Goal: Task Accomplishment & Management: Complete application form

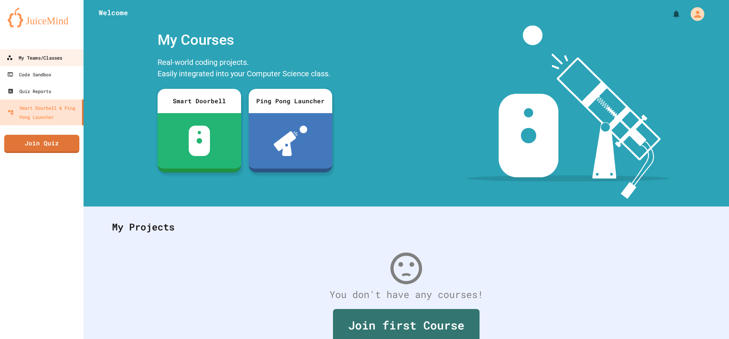
click at [14, 58] on div "My Teams/Classes" at bounding box center [34, 57] width 56 height 9
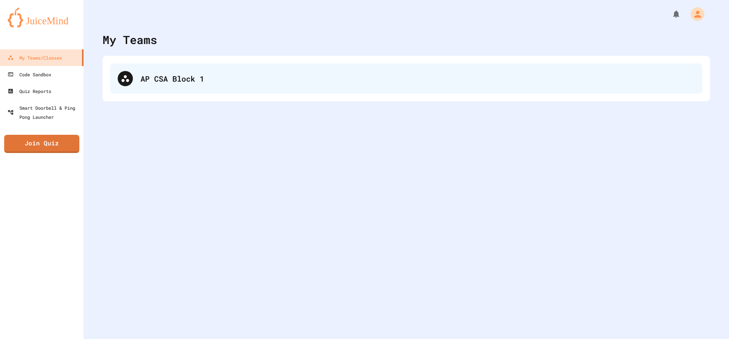
click at [181, 69] on div "AP CSA Block 1" at bounding box center [406, 78] width 592 height 30
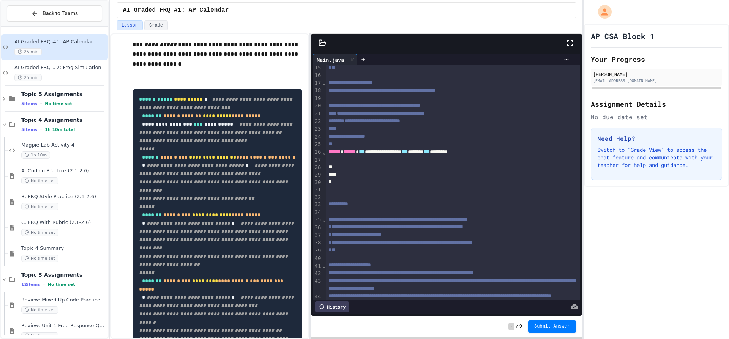
scroll to position [110, 0]
click at [390, 166] on div at bounding box center [445, 166] width 238 height 8
click at [390, 164] on div at bounding box center [445, 166] width 238 height 8
click at [401, 166] on div "*** * *** * * ******** * ******** ** *" at bounding box center [445, 166] width 238 height 8
click at [449, 166] on div "*** * *** * * ******** ** ******** ** *" at bounding box center [445, 166] width 238 height 8
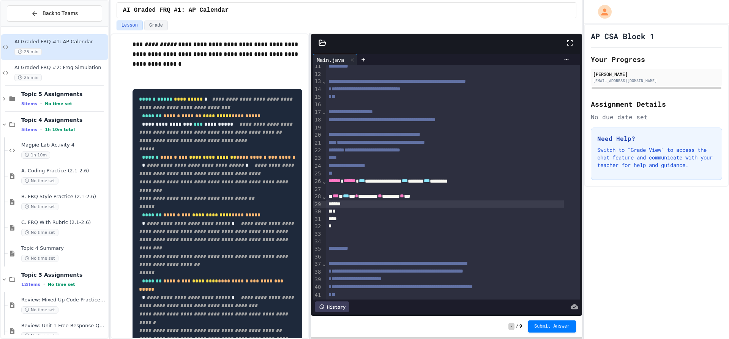
scroll to position [80, 0]
click at [371, 207] on div at bounding box center [445, 205] width 238 height 8
click at [366, 204] on div at bounding box center [445, 205] width 238 height 8
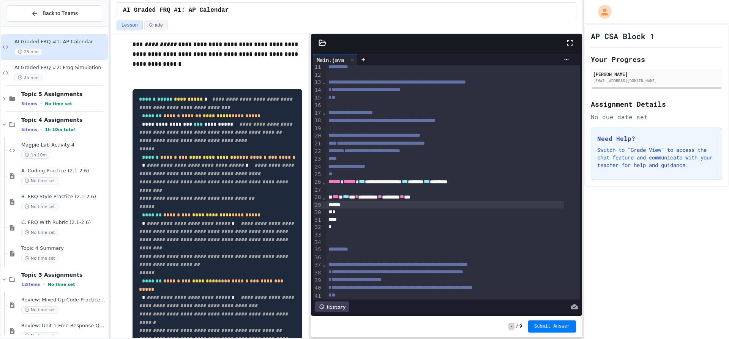
click at [356, 186] on div at bounding box center [453, 190] width 254 height 8
click at [364, 209] on div at bounding box center [445, 205] width 238 height 8
click at [384, 209] on div "*" at bounding box center [445, 213] width 238 height 8
click at [384, 206] on div "** * * * * * *" at bounding box center [445, 205] width 238 height 8
click at [368, 205] on span "*" at bounding box center [366, 204] width 3 height 5
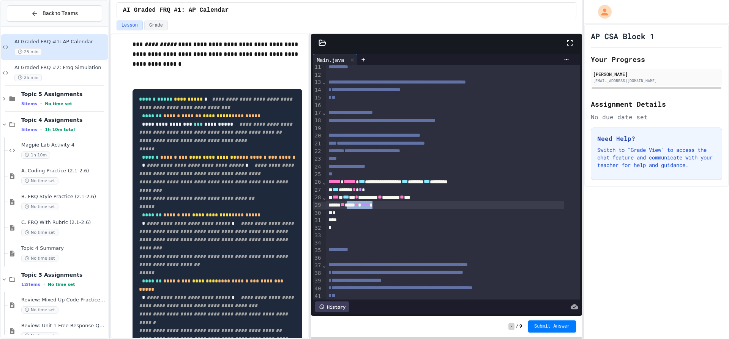
drag, startPoint x: 390, startPoint y: 205, endPoint x: 355, endPoint y: 206, distance: 35.3
click at [355, 206] on div "** *** * **** *" at bounding box center [445, 205] width 238 height 8
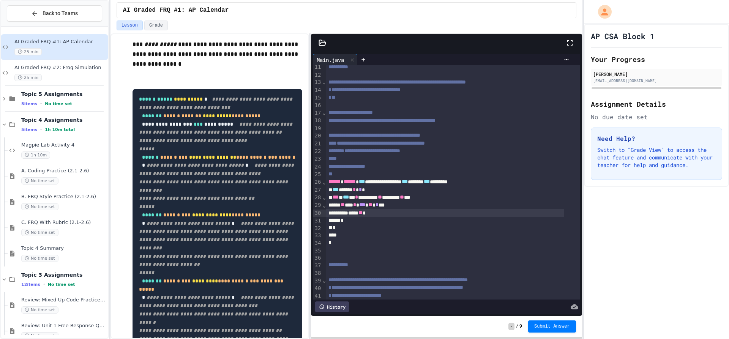
click at [361, 222] on div "*" at bounding box center [445, 221] width 238 height 8
click at [475, 217] on div "***** ** *" at bounding box center [445, 213] width 238 height 8
click at [476, 223] on div "* **** ** *** * * ** * * ** ** * ** ** * **" at bounding box center [445, 221] width 238 height 8
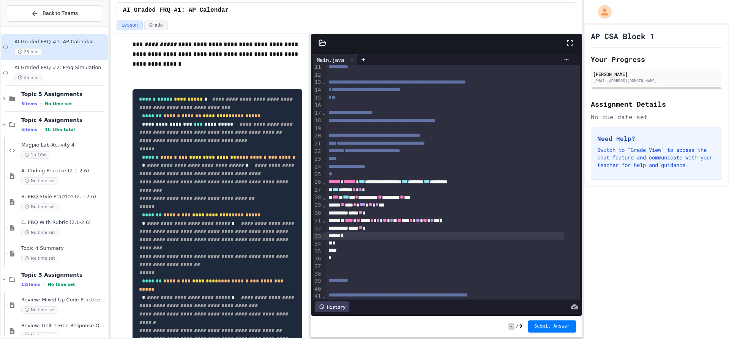
click at [358, 239] on div "*" at bounding box center [445, 236] width 238 height 8
click at [342, 260] on div "*" at bounding box center [445, 258] width 238 height 8
click at [340, 252] on div at bounding box center [445, 251] width 238 height 8
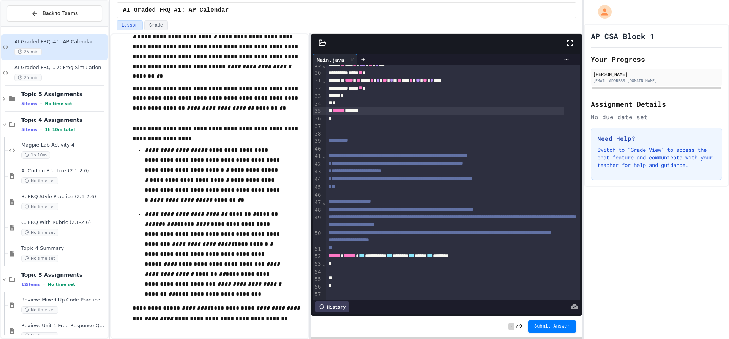
scroll to position [838, 0]
click at [356, 271] on div at bounding box center [453, 271] width 254 height 8
click at [359, 267] on div at bounding box center [453, 271] width 254 height 8
click at [360, 262] on div at bounding box center [445, 264] width 238 height 8
click at [53, 65] on span "AI Graded FRQ #2: Frog Simulation" at bounding box center [60, 68] width 92 height 6
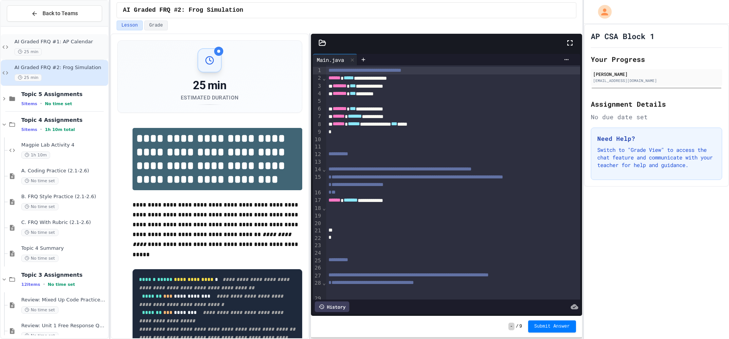
click at [66, 44] on span "AI Graded FRQ #1: AP Calendar" at bounding box center [60, 42] width 92 height 6
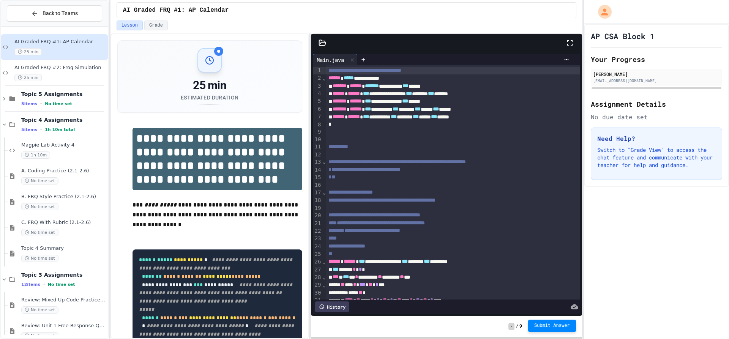
click at [563, 328] on span "Submit Answer" at bounding box center [552, 326] width 36 height 6
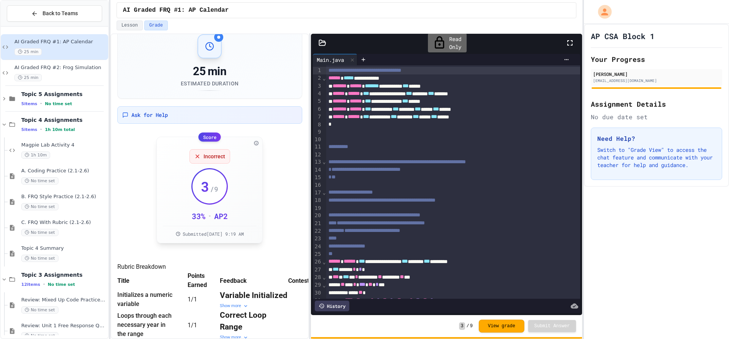
scroll to position [16, 0]
click at [66, 68] on span "AI Graded FRQ #2: Frog Simulation" at bounding box center [60, 68] width 92 height 6
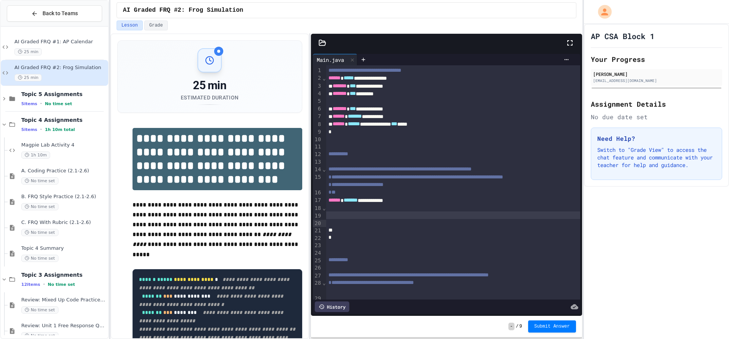
click at [390, 219] on div at bounding box center [453, 215] width 254 height 8
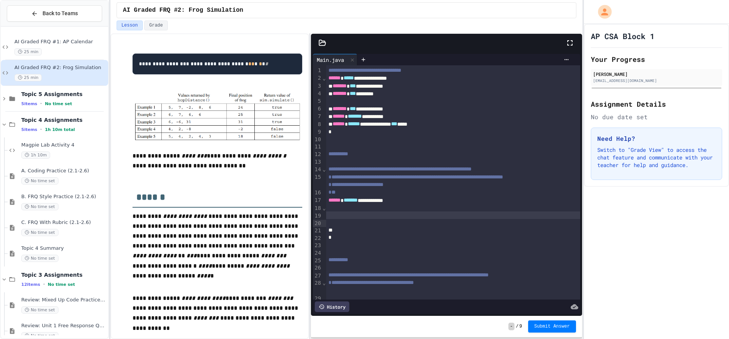
scroll to position [982, 0]
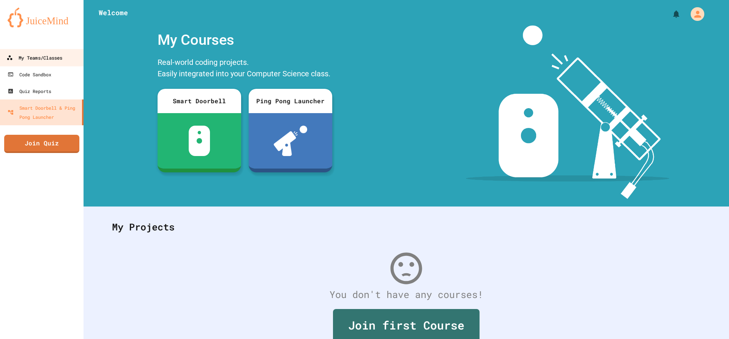
click at [37, 59] on div "My Teams/Classes" at bounding box center [34, 57] width 56 height 9
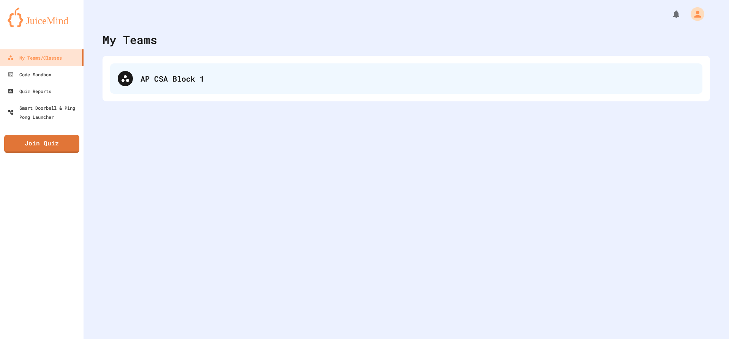
click at [138, 70] on div "AP CSA Block 1" at bounding box center [406, 78] width 592 height 30
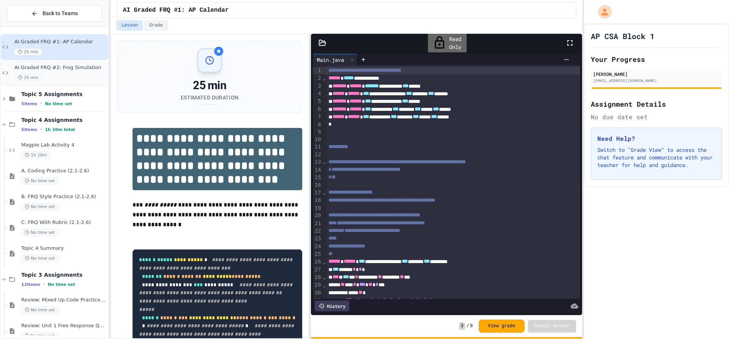
click at [72, 74] on div "25 min" at bounding box center [60, 77] width 92 height 7
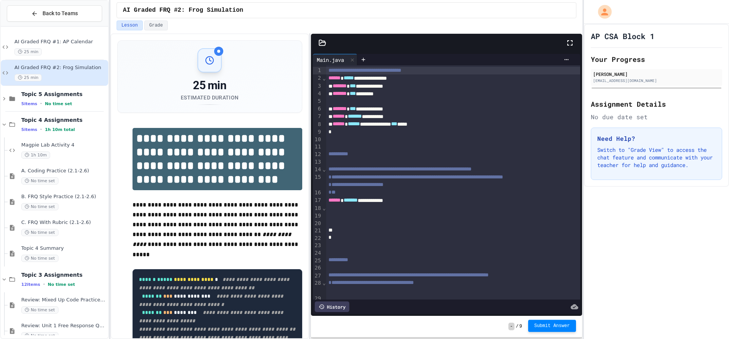
click at [557, 323] on span "Submit Answer" at bounding box center [552, 326] width 36 height 6
